Goal: Task Accomplishment & Management: Manage account settings

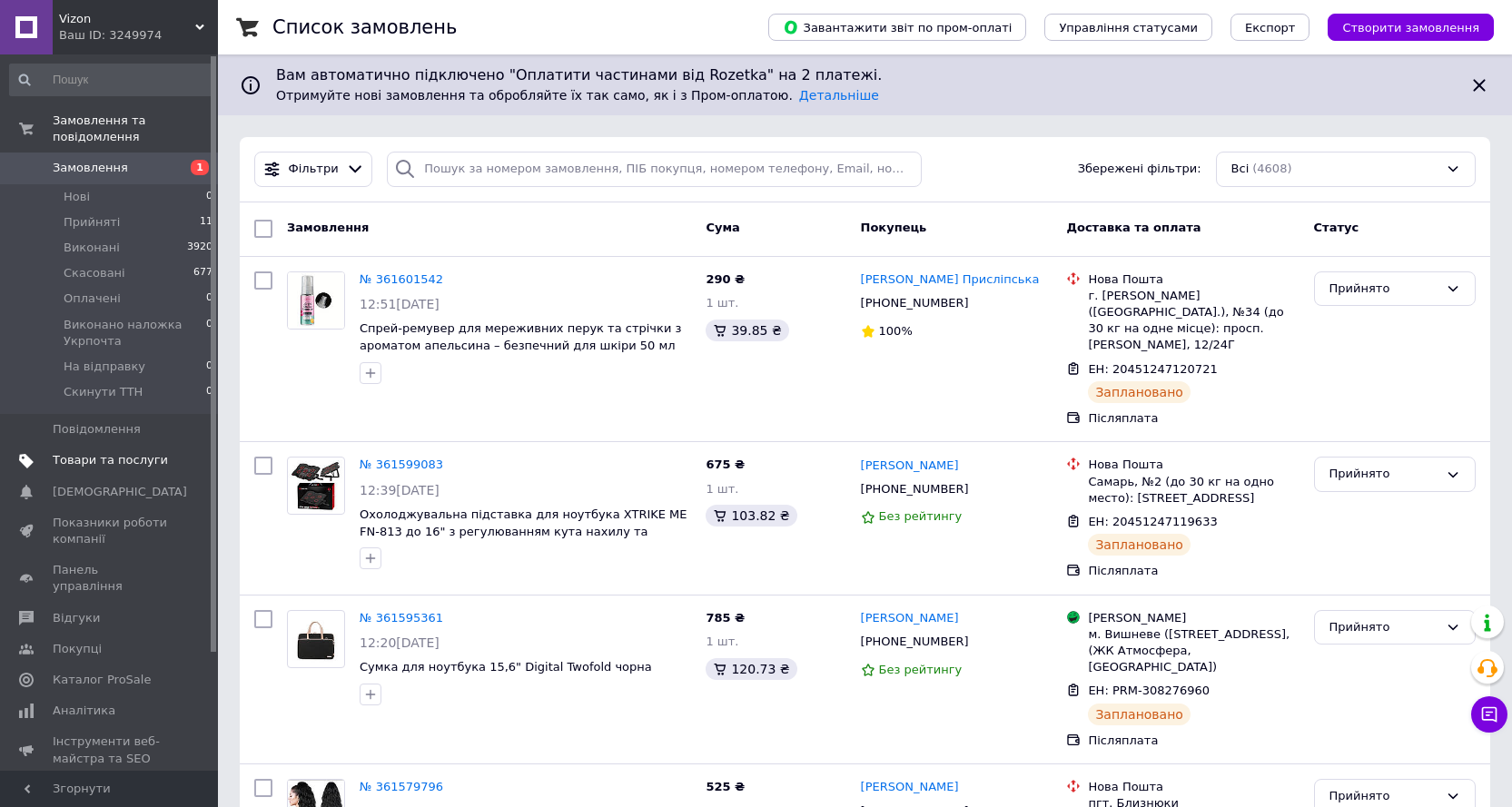
click at [89, 454] on link "Товари та послуги" at bounding box center [112, 460] width 223 height 31
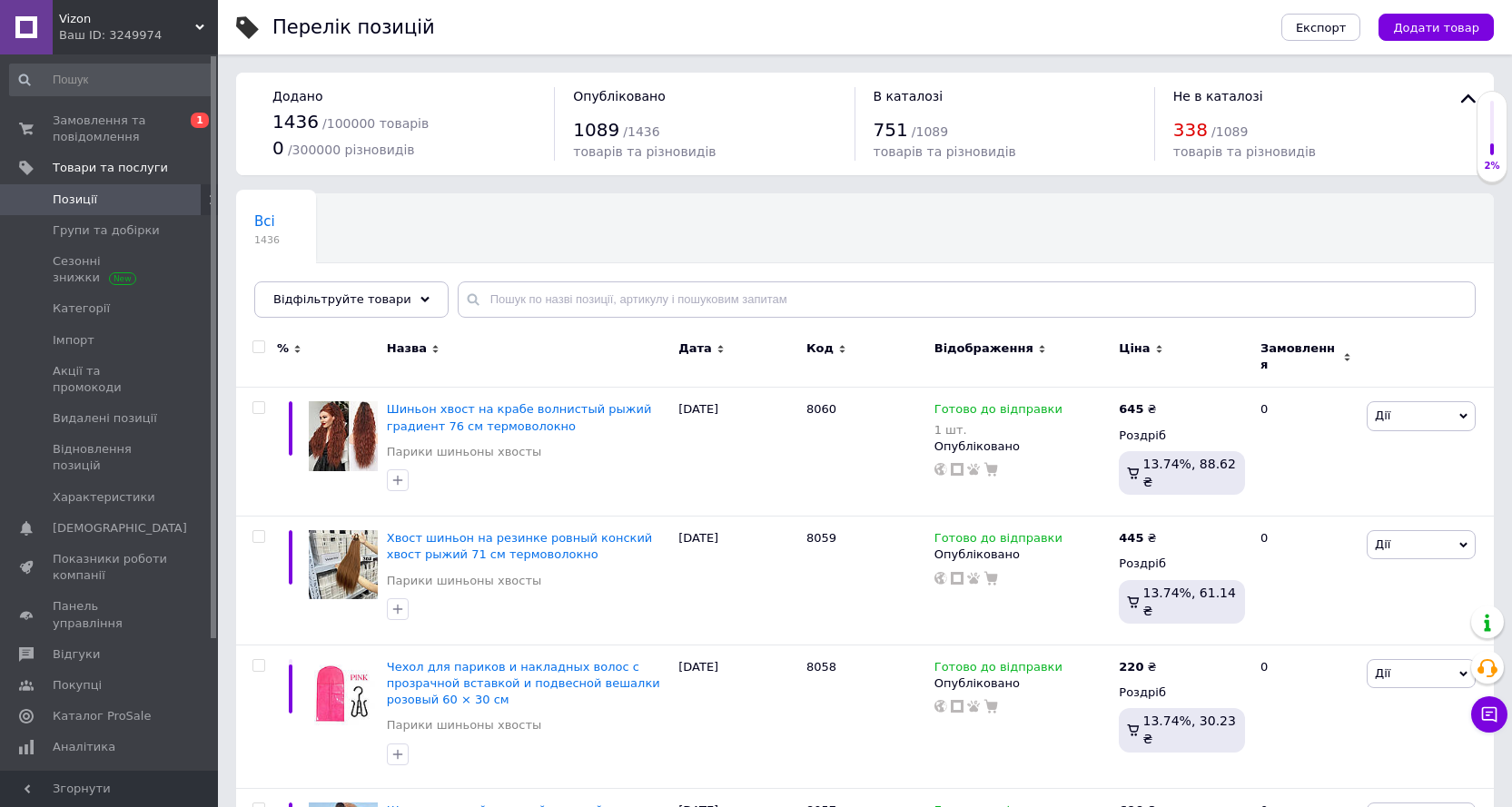
click at [506, 322] on div "Всі 1436 Ok Відфільтровано... Зберегти" at bounding box center [865, 264] width 1258 height 150
click at [535, 306] on input "text" at bounding box center [967, 299] width 1018 height 37
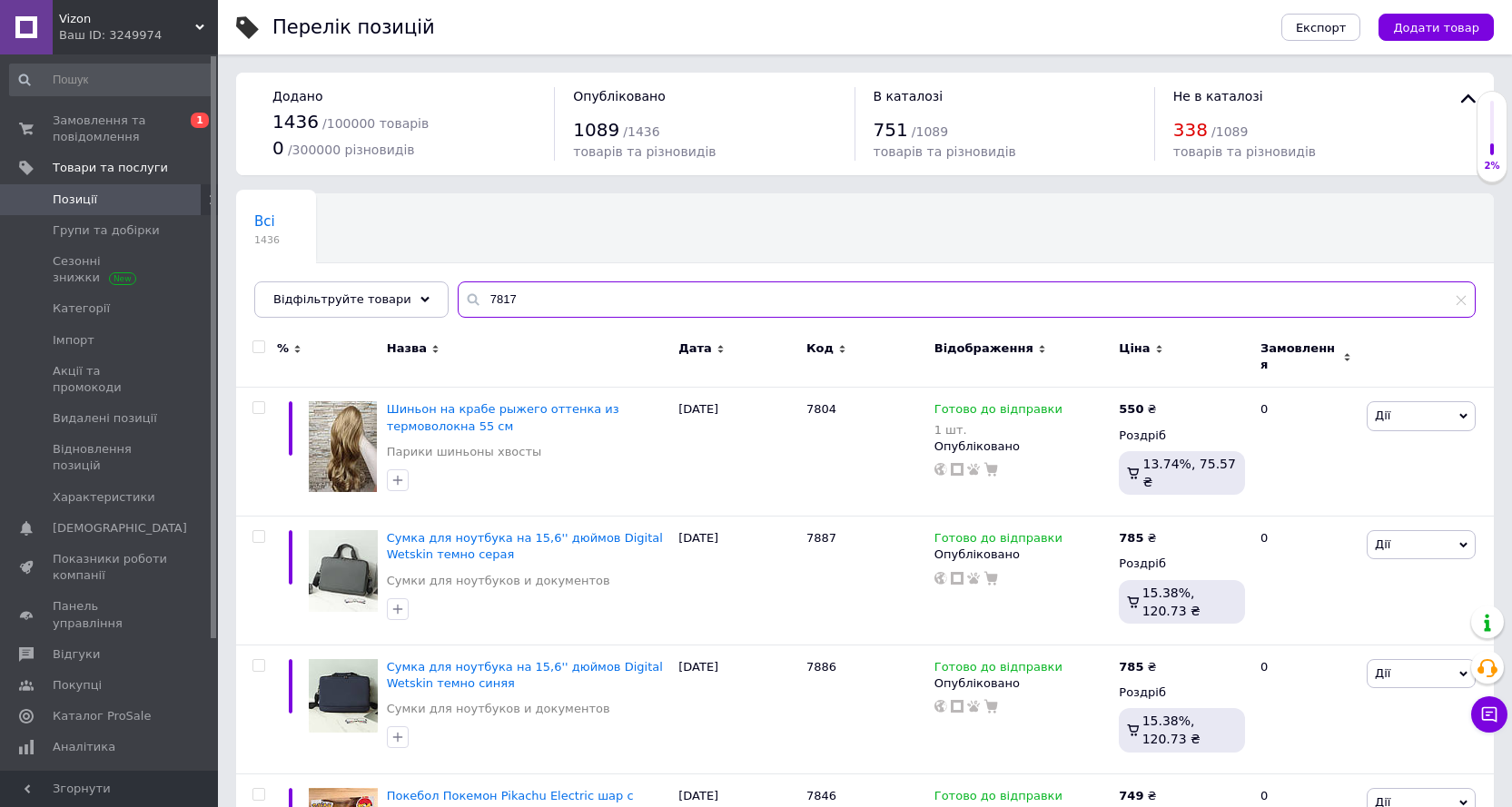
click at [615, 301] on input "7817" at bounding box center [967, 299] width 1018 height 37
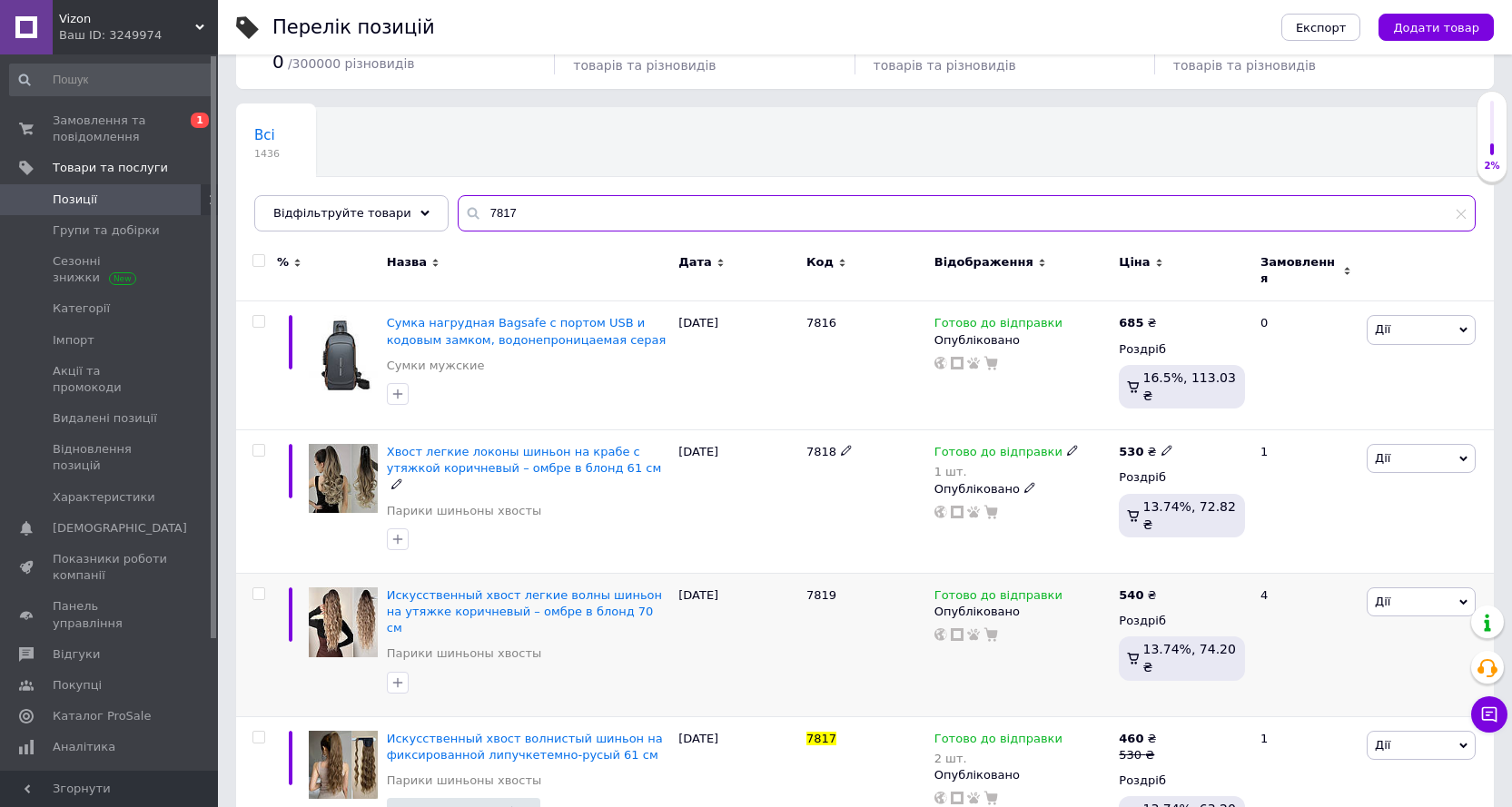
scroll to position [126, 0]
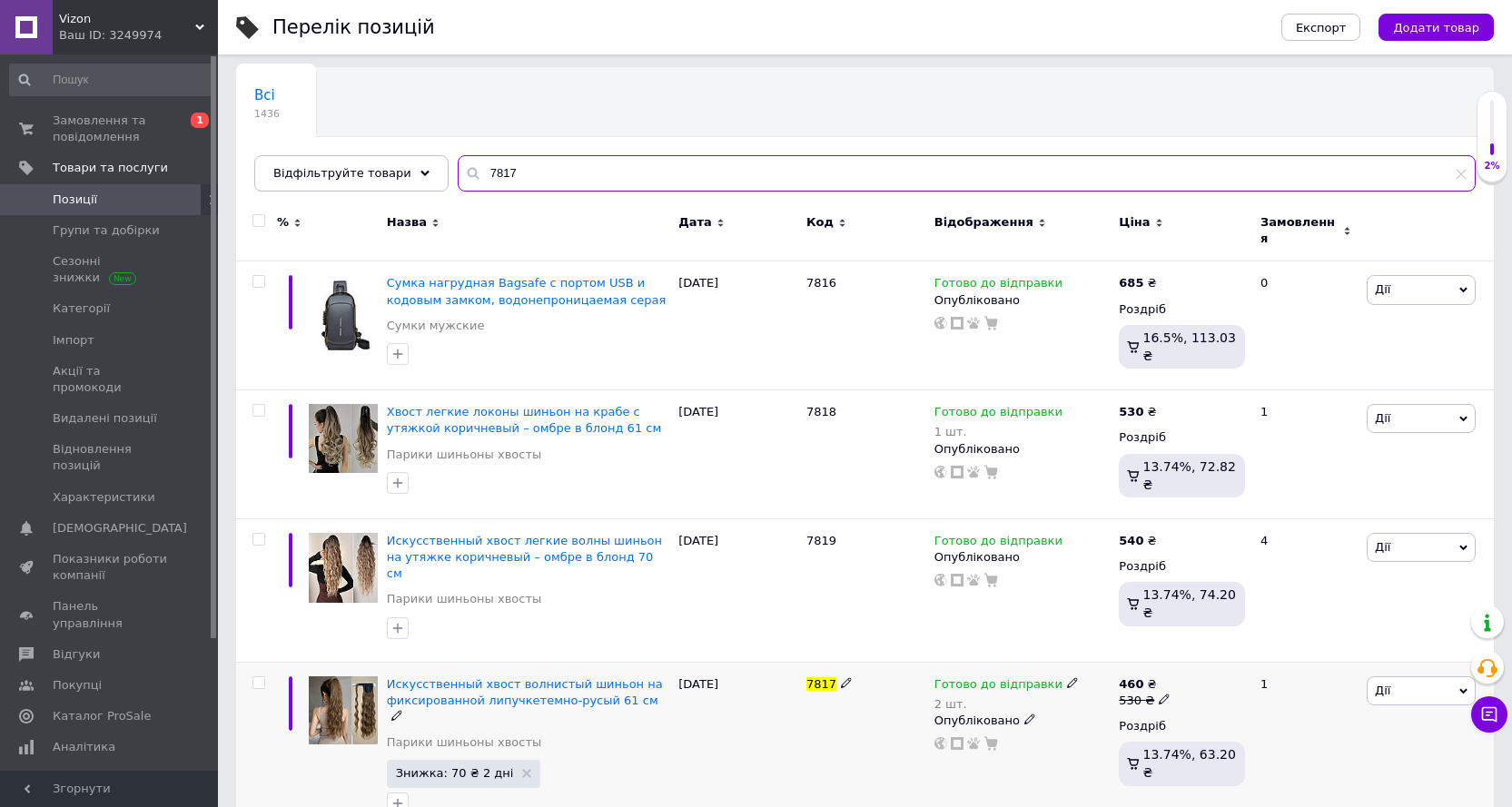
type input "7817"
click at [1067, 677] on icon at bounding box center [1073, 683] width 11 height 11
click at [1296, 717] on div "Залишки" at bounding box center [1192, 726] width 227 height 16
click at [1192, 737] on input "2" at bounding box center [1147, 756] width 138 height 37
type input "2"
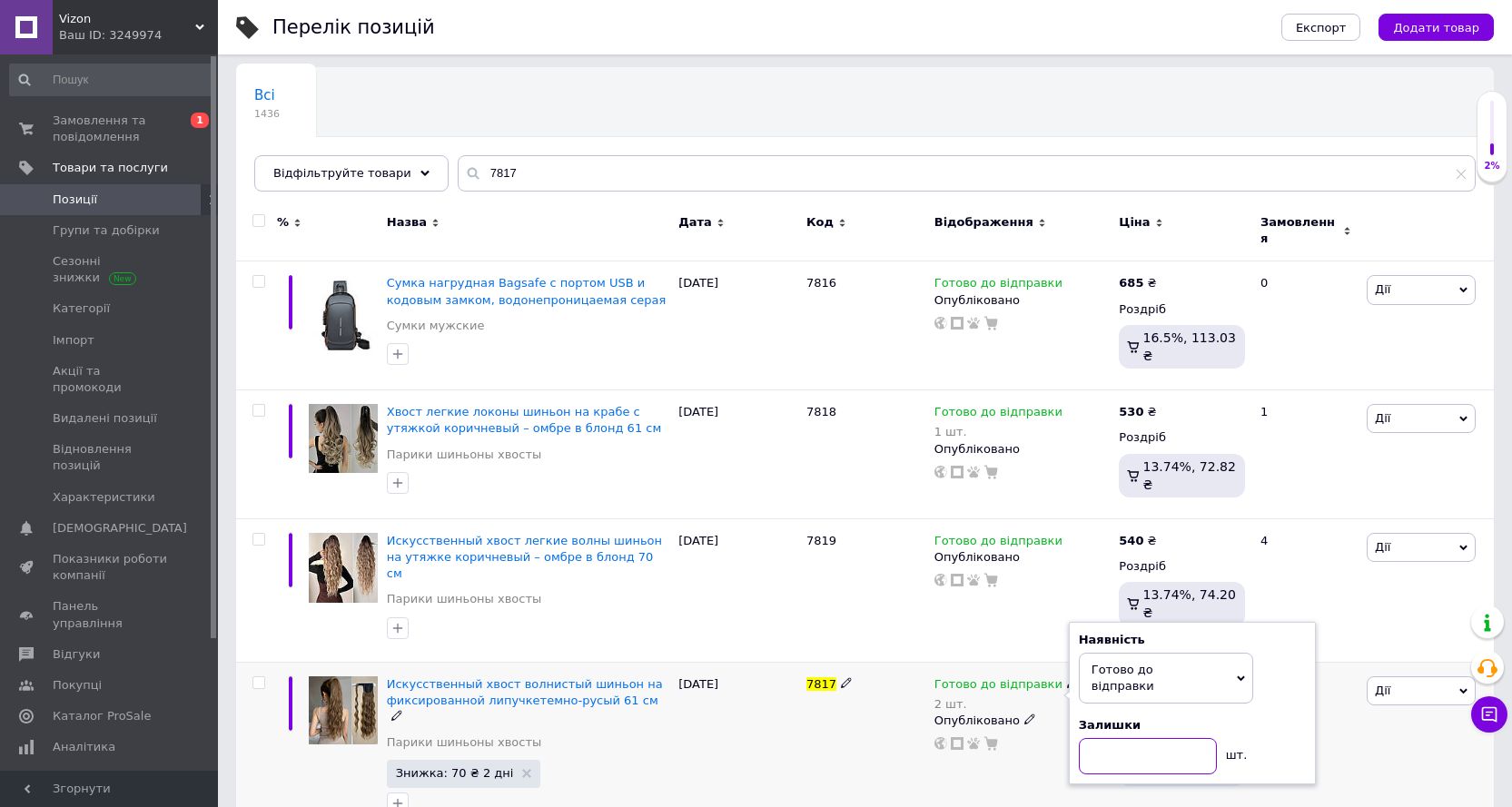
type input "1"
click at [1067, 677] on icon at bounding box center [1073, 683] width 11 height 11
click at [1303, 662] on div "Наявність Готово до відправки В наявності Немає в наявності Під замовлення Зали…" at bounding box center [1192, 703] width 227 height 144
click at [1131, 737] on input "1" at bounding box center [1147, 756] width 138 height 37
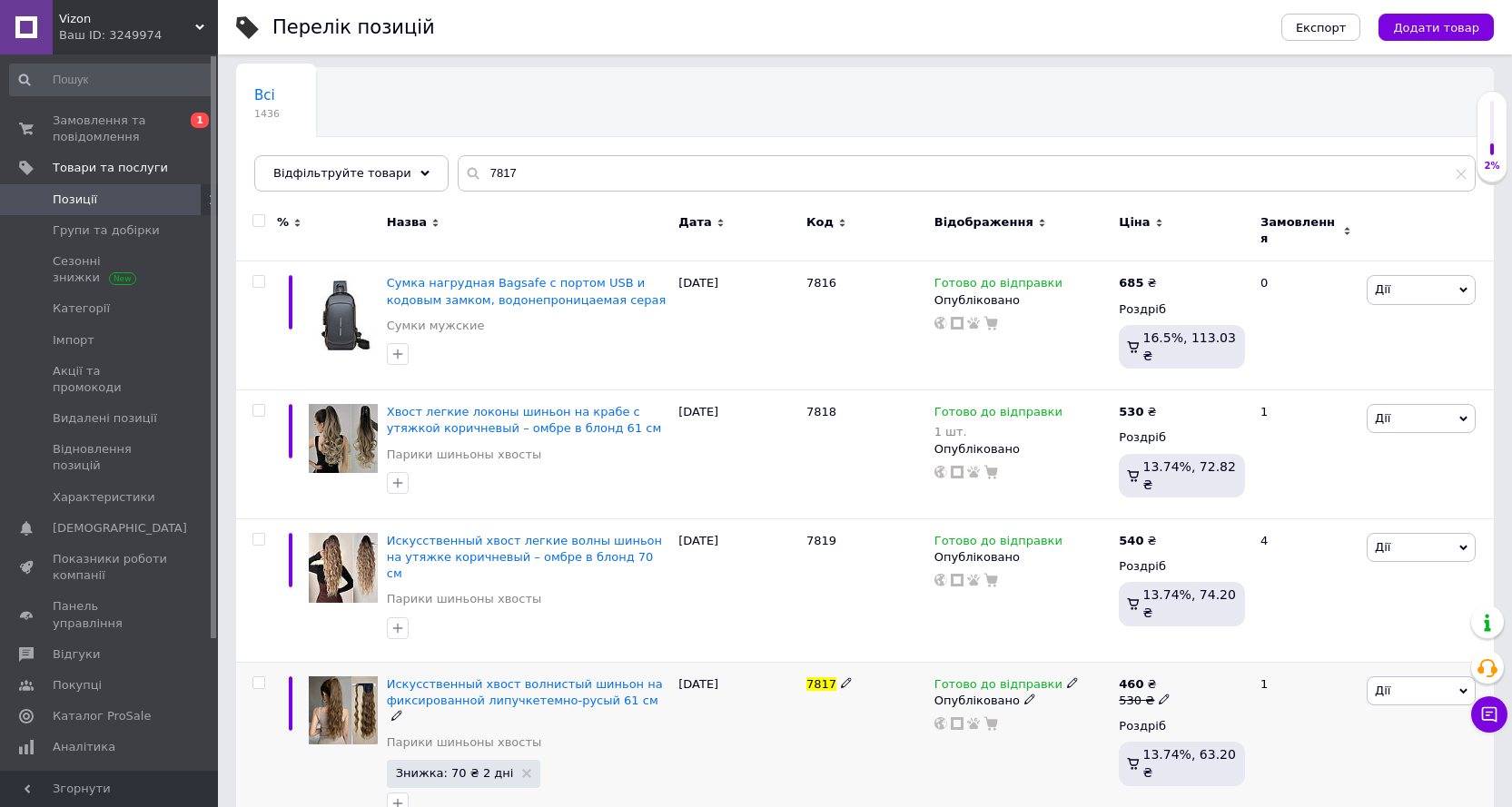
click at [1049, 676] on div "Готово до відправки" at bounding box center [1007, 684] width 145 height 16
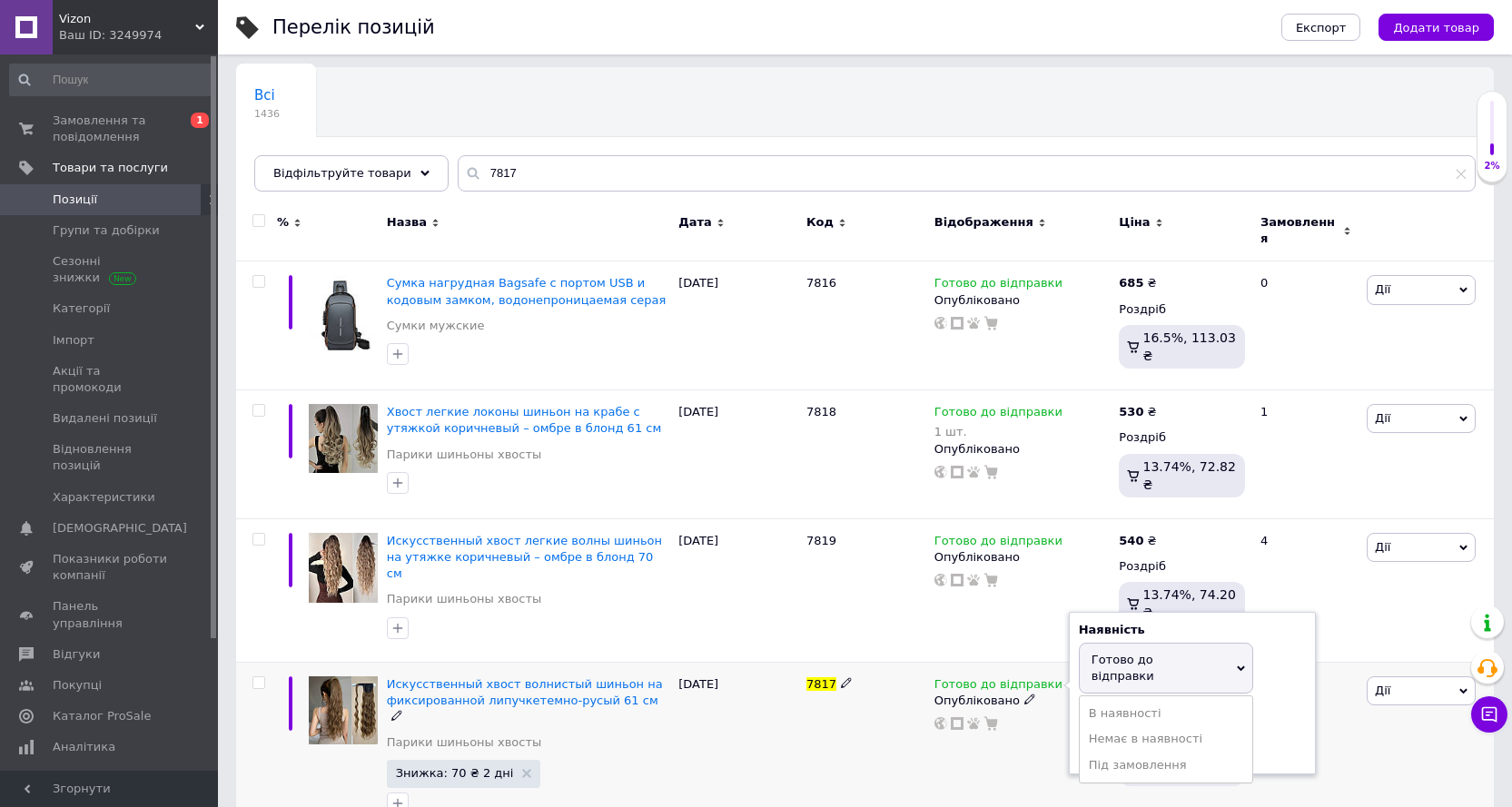
click at [1288, 647] on div "Наявність [PERSON_NAME] до відправки В наявності Немає в наявності Під замовлен…" at bounding box center [1192, 693] width 227 height 144
click at [1124, 728] on input at bounding box center [1147, 747] width 138 height 37
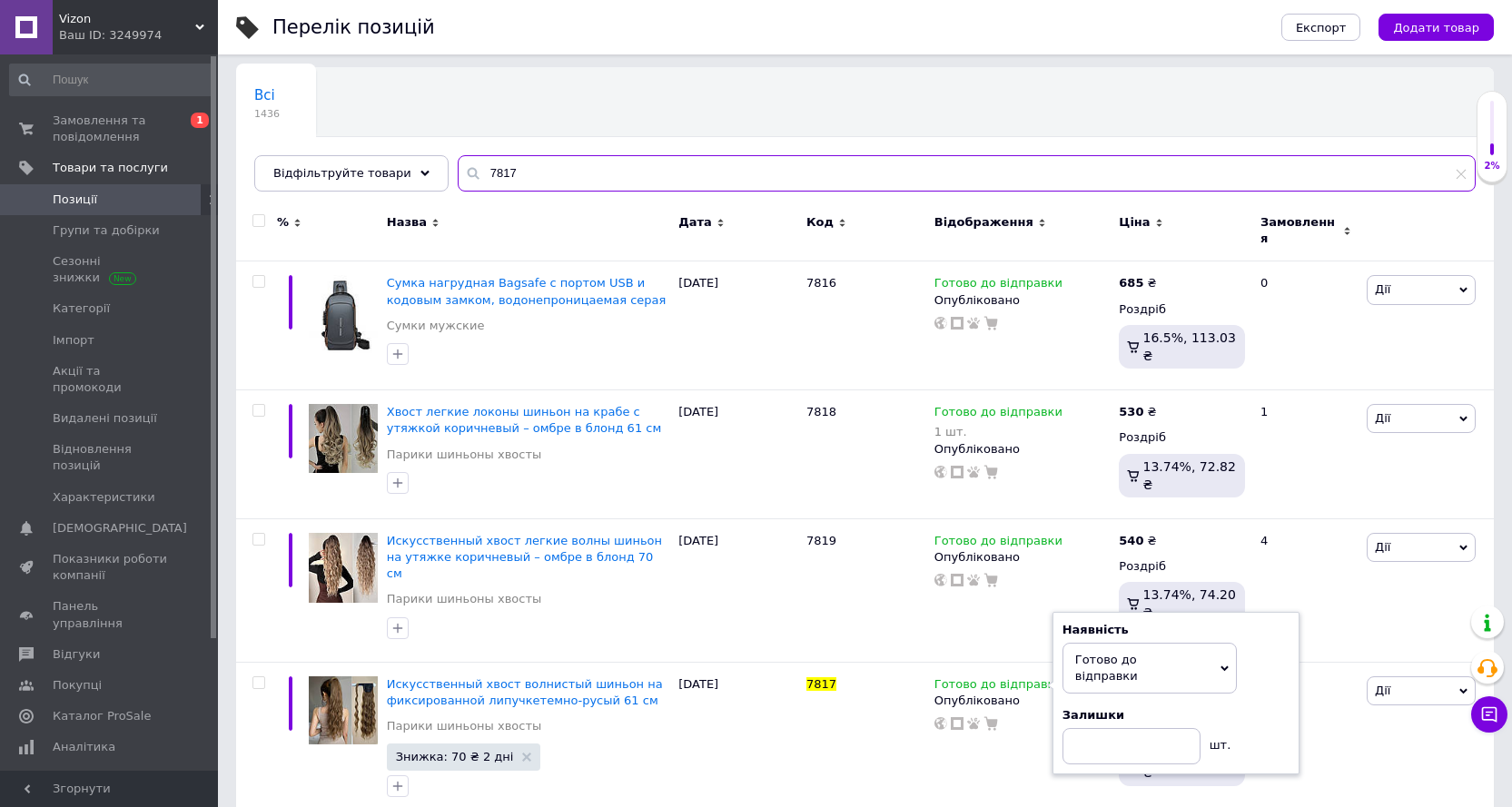
drag, startPoint x: 506, startPoint y: 166, endPoint x: 443, endPoint y: 170, distance: 63.1
click at [458, 170] on div "7817" at bounding box center [967, 174] width 1018 height 37
paste input "91"
type input "7891"
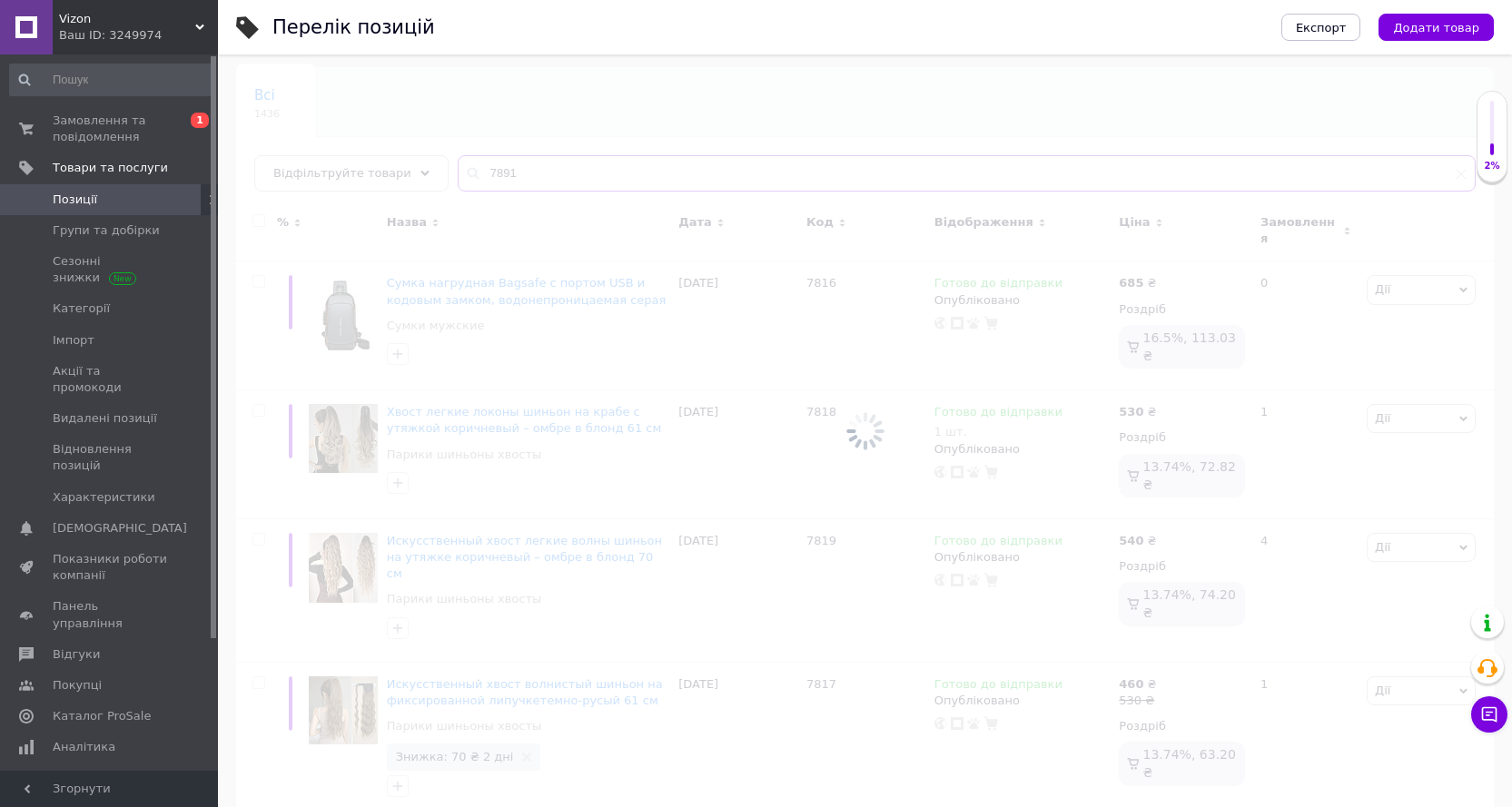
scroll to position [123, 0]
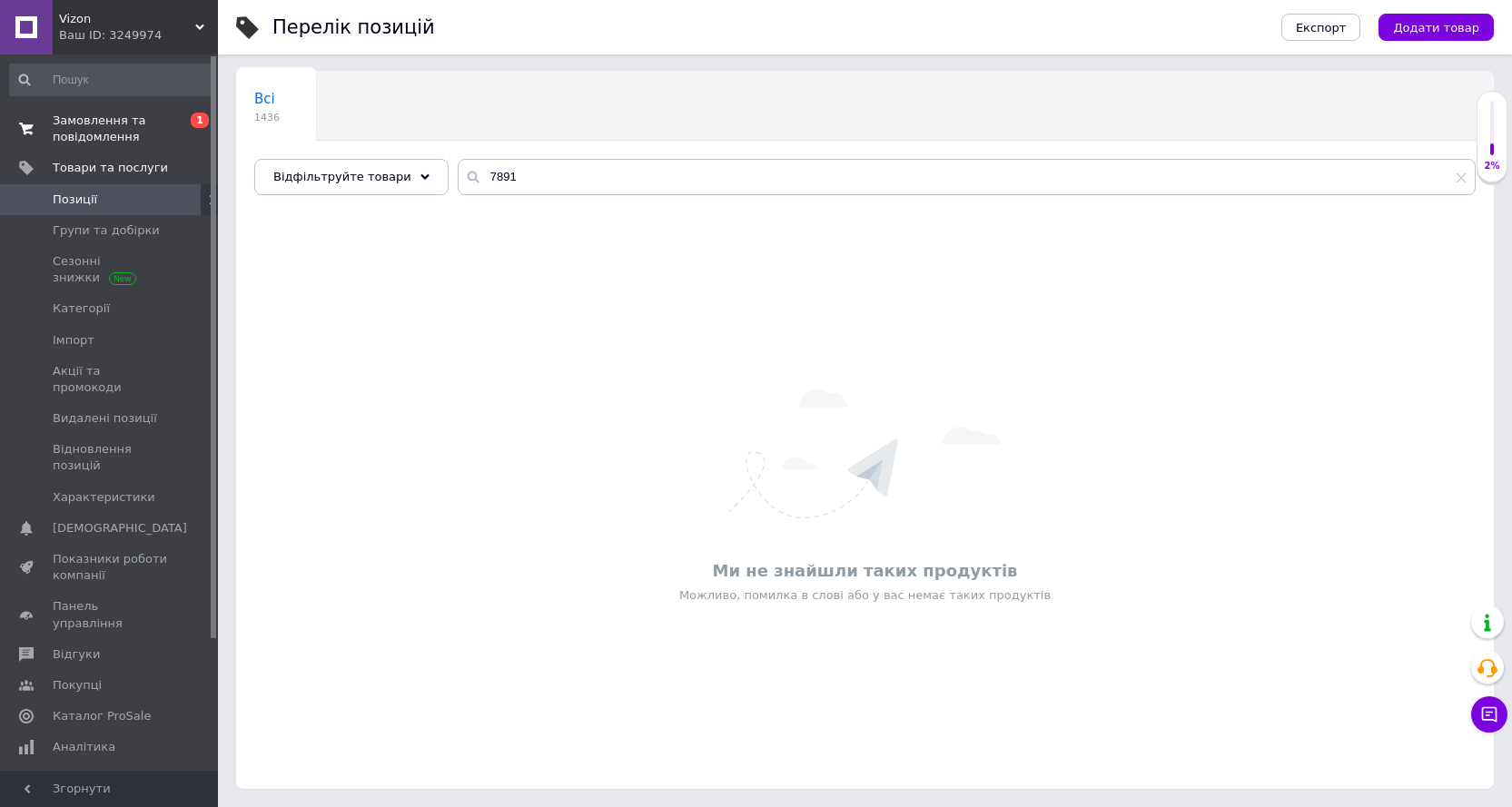
click at [98, 122] on span "Замовлення та повідомлення" at bounding box center [111, 129] width 115 height 33
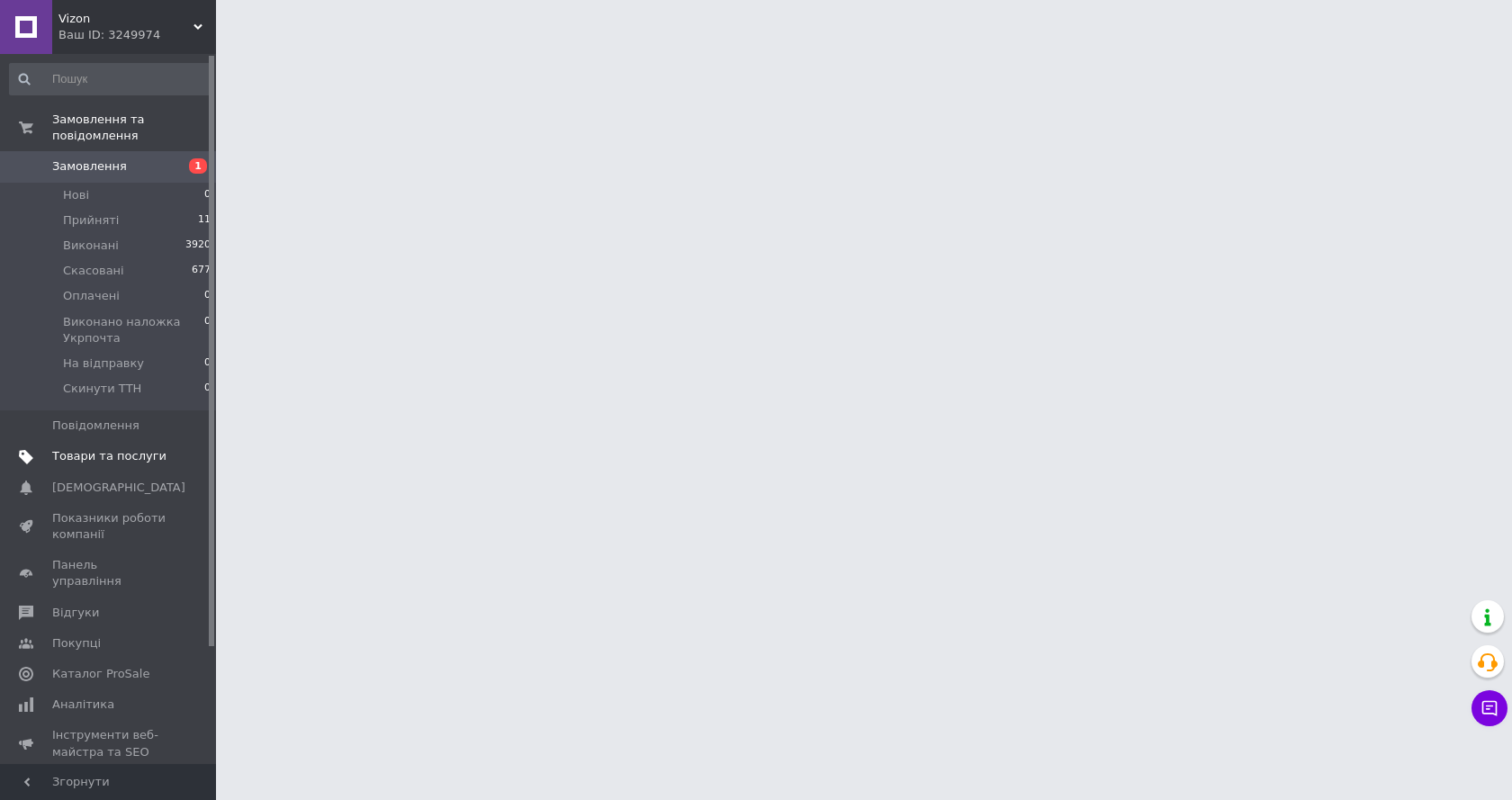
click at [152, 448] on span "Товари та послуги" at bounding box center [110, 456] width 114 height 16
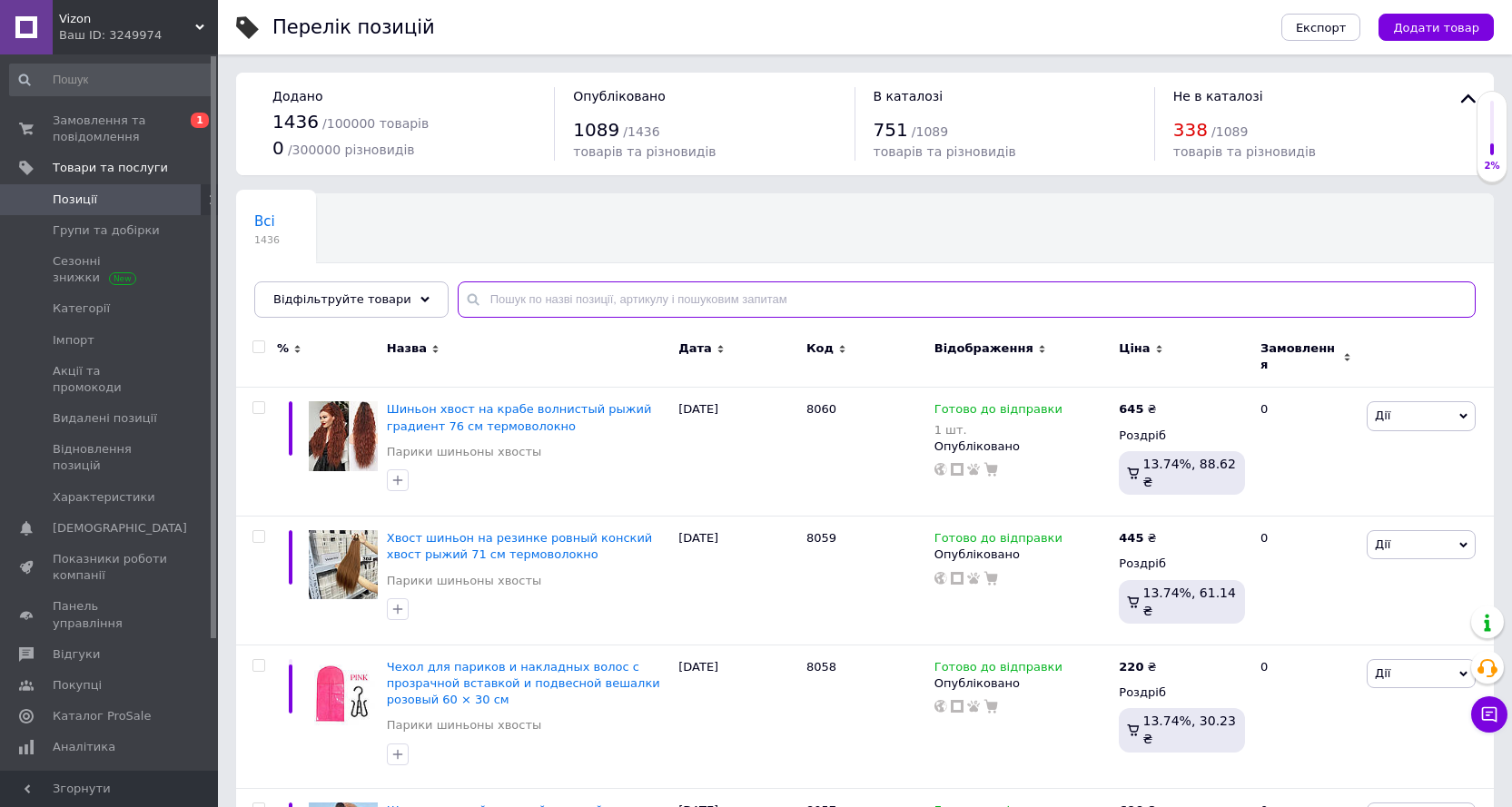
click at [531, 301] on input "text" at bounding box center [967, 299] width 1018 height 37
paste input "7891"
type input "7891"
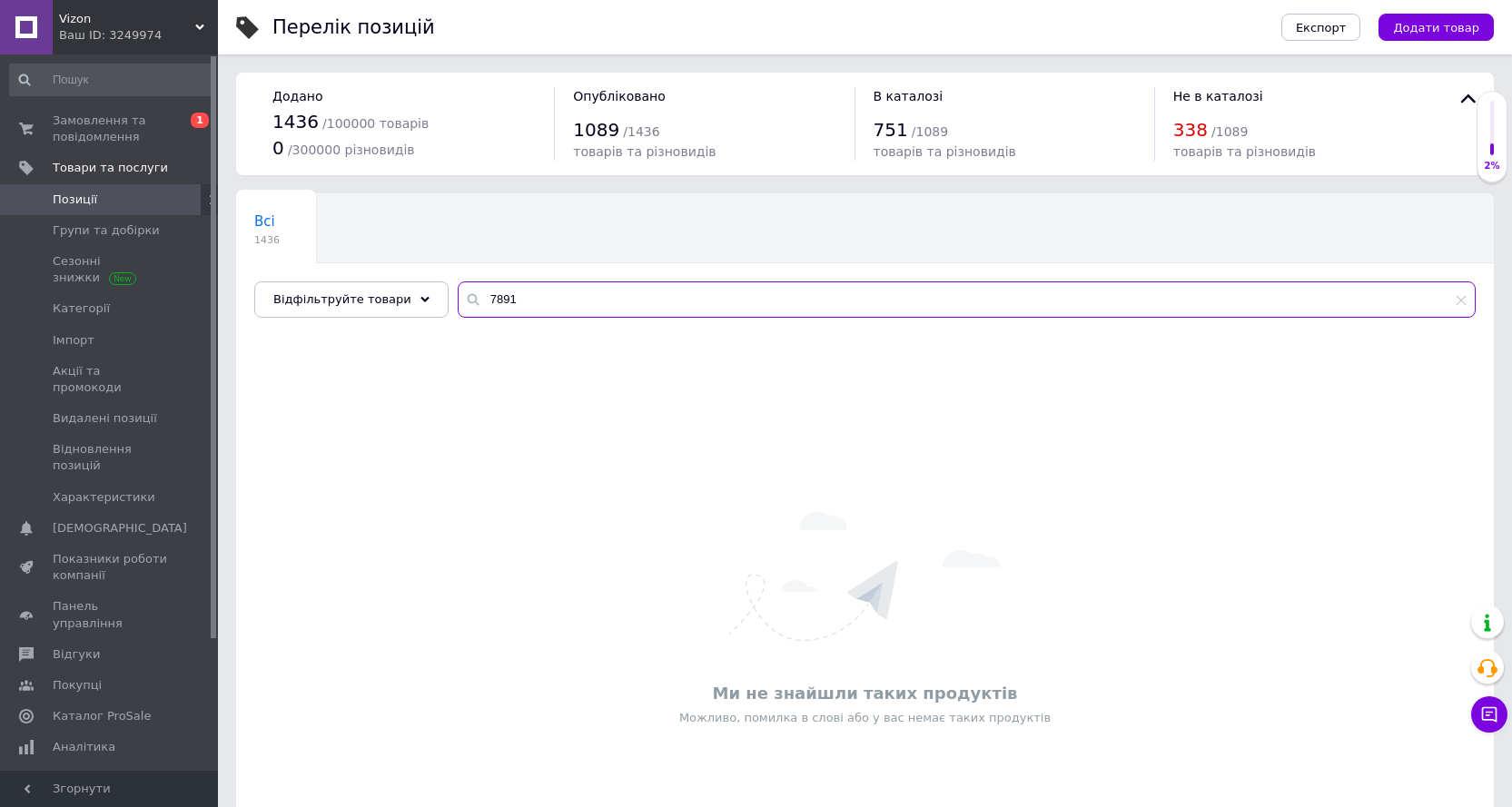
click at [530, 298] on input "7891" at bounding box center [967, 299] width 1018 height 37
drag, startPoint x: 530, startPoint y: 298, endPoint x: 460, endPoint y: 298, distance: 70.0
click at [460, 298] on input "7891" at bounding box center [967, 299] width 1018 height 37
click at [121, 137] on span "Замовлення та повідомлення" at bounding box center [111, 129] width 115 height 33
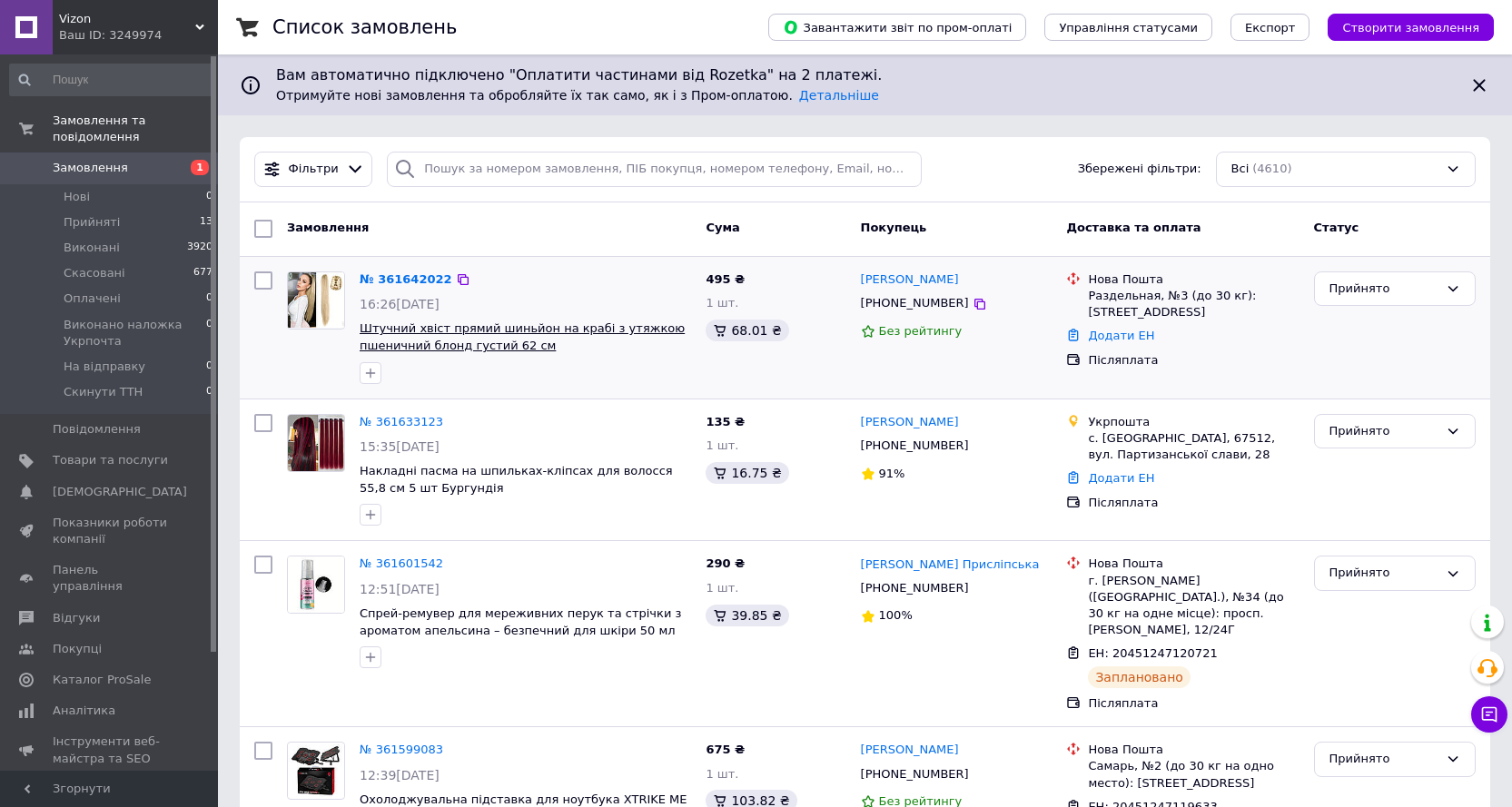
click at [467, 349] on span "Штучний хвіст прямий шиньйон на крабі з утяжкою пшеничний блонд густий 62 см" at bounding box center [522, 337] width 325 height 31
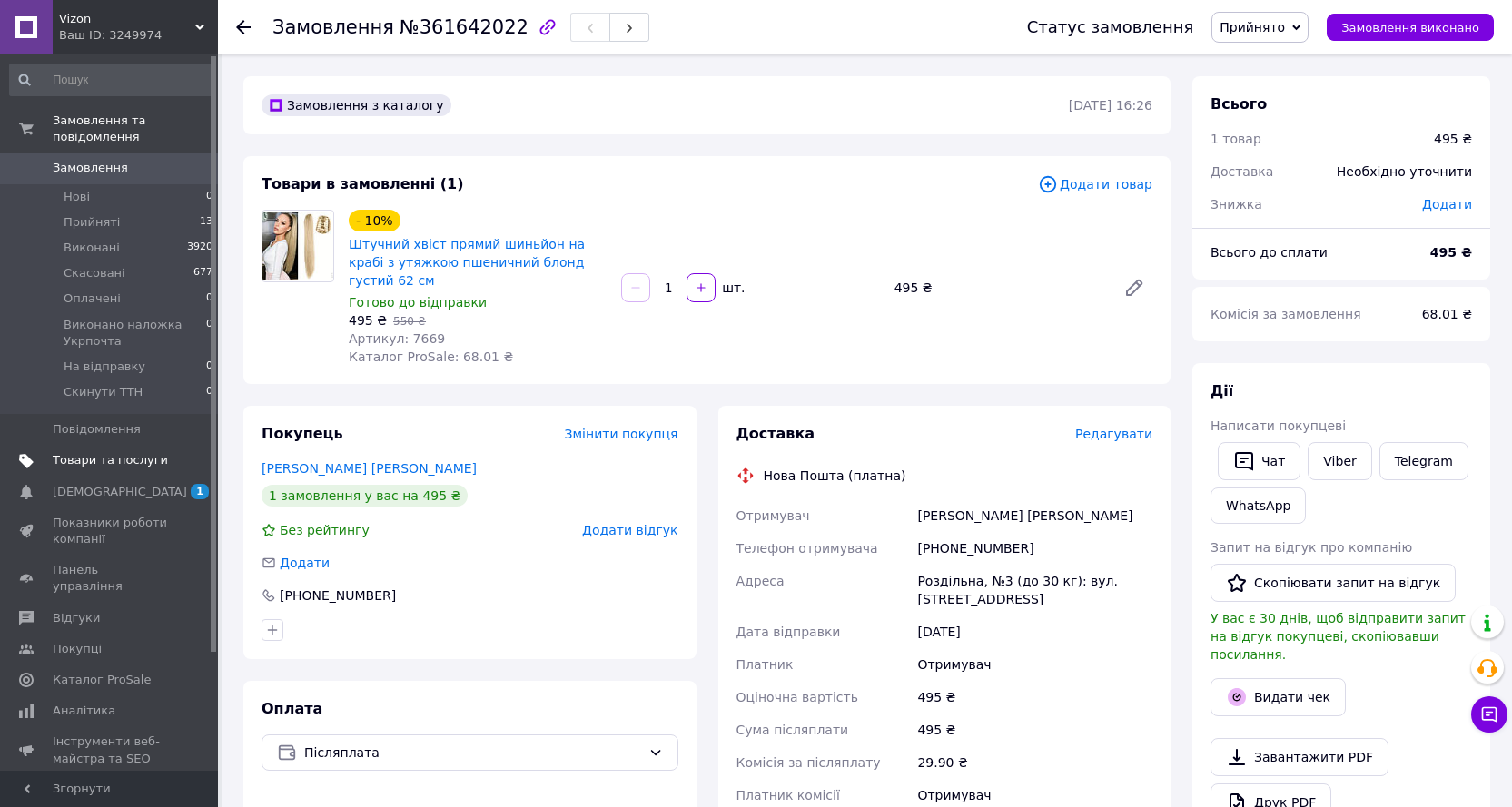
click at [140, 452] on span "Товари та послуги" at bounding box center [111, 460] width 115 height 16
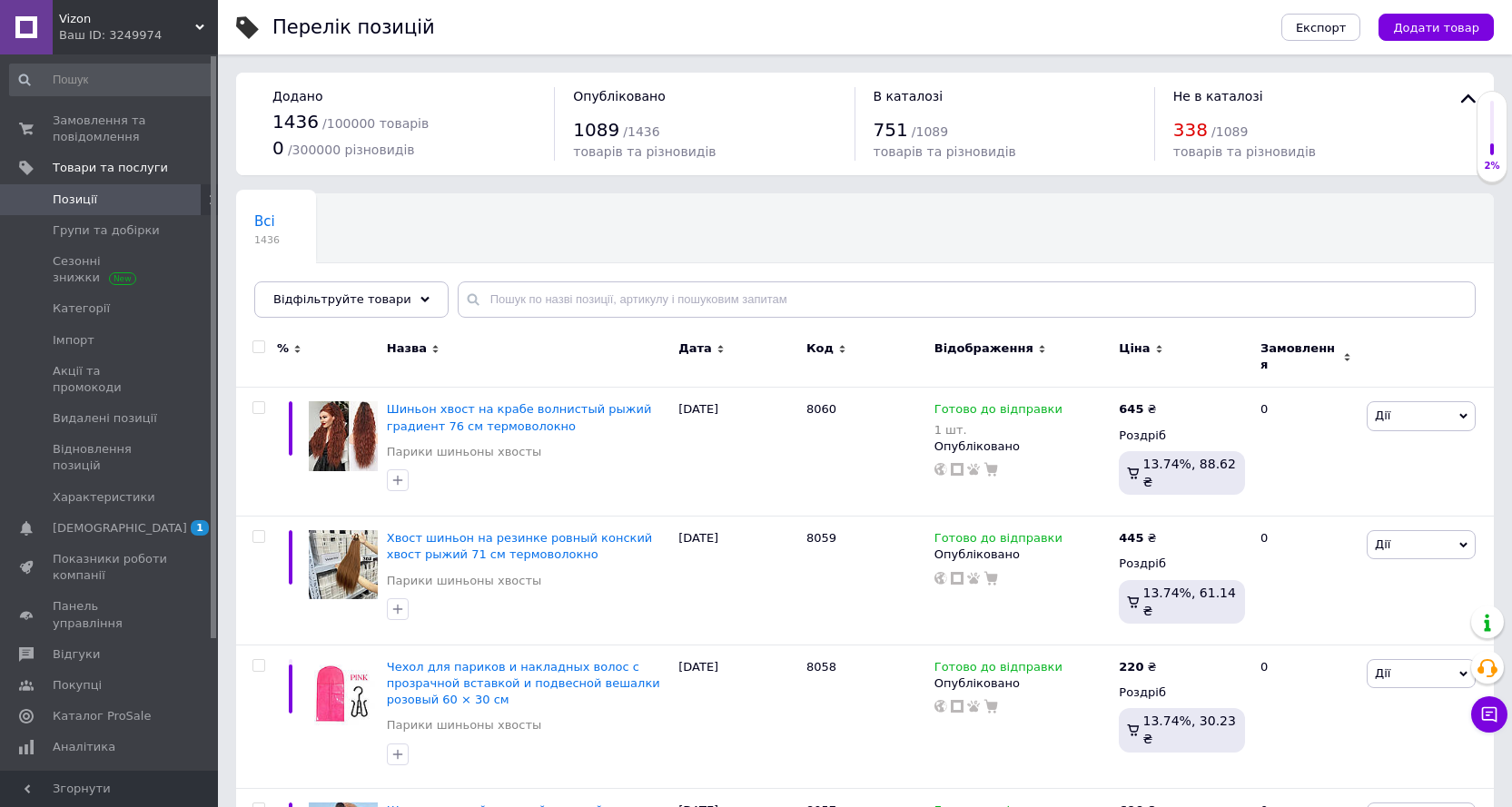
click at [577, 273] on div "Всі 1436 Ok Відфільтровано... Зберегти" at bounding box center [865, 264] width 1258 height 150
click at [570, 285] on input "text" at bounding box center [967, 299] width 1018 height 37
type input "7669"
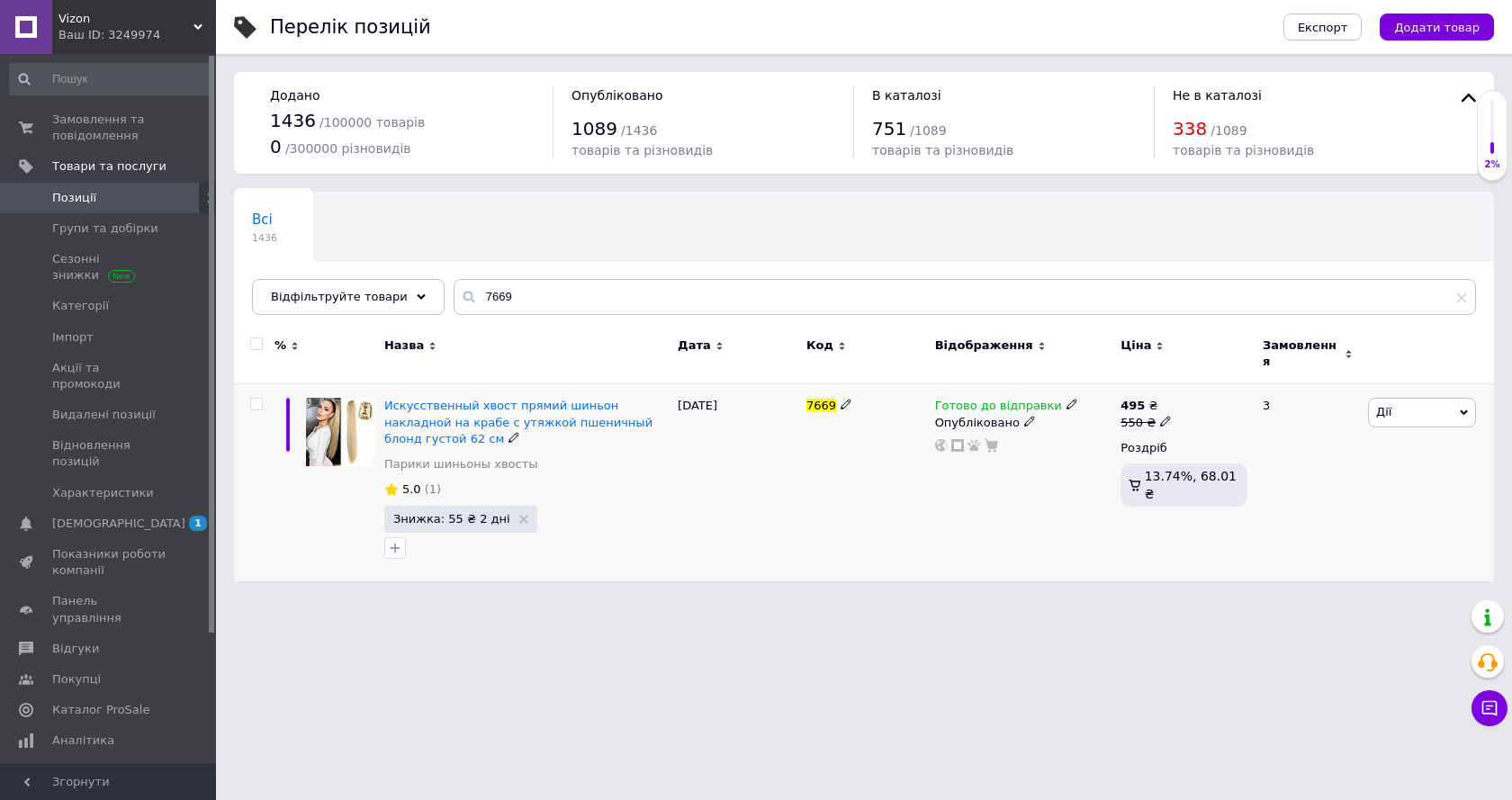
click at [1066, 397] on span at bounding box center [1072, 403] width 12 height 12
click at [1156, 448] on li "Немає в наявності" at bounding box center [1164, 461] width 171 height 25
click at [1045, 460] on div "Готово до відправки Наявність Немає в наявності В наявності Під замовлення Гото…" at bounding box center [1024, 483] width 186 height 197
click at [59, 125] on span "Замовлення та повідомлення" at bounding box center [110, 128] width 114 height 33
